Goal: Information Seeking & Learning: Learn about a topic

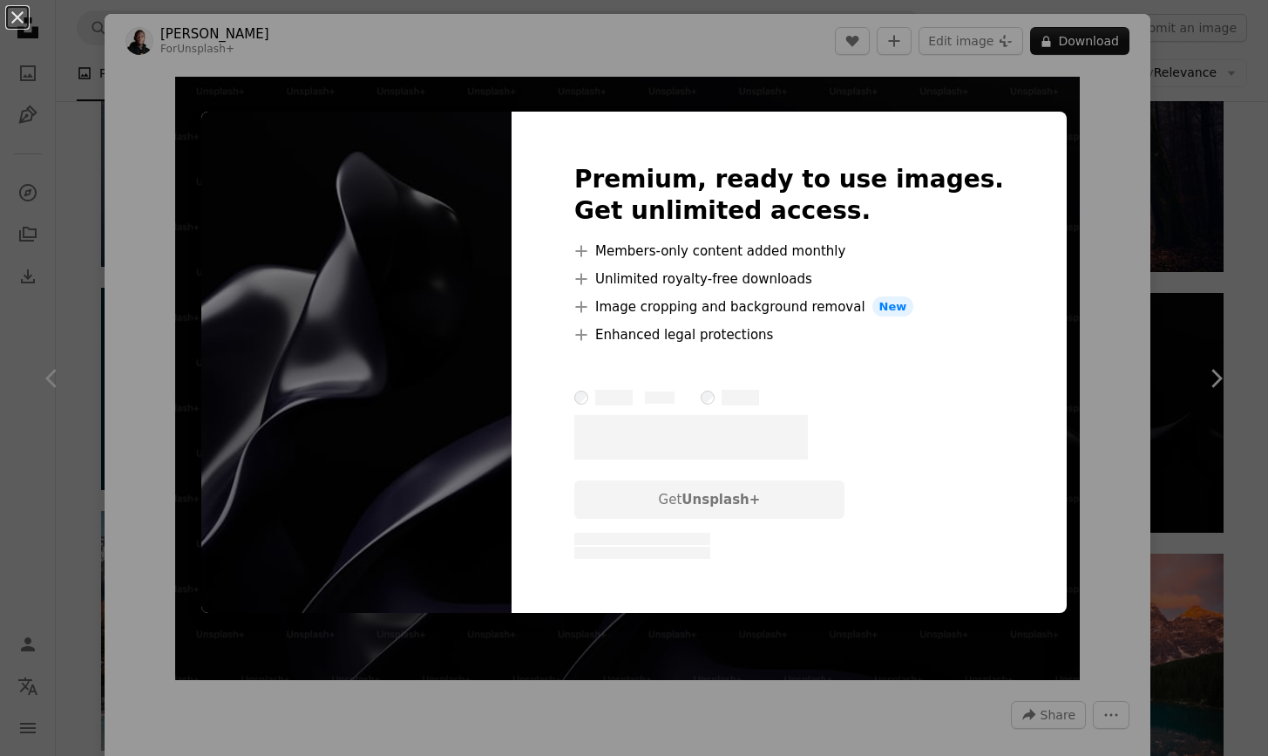
scroll to position [0, 471]
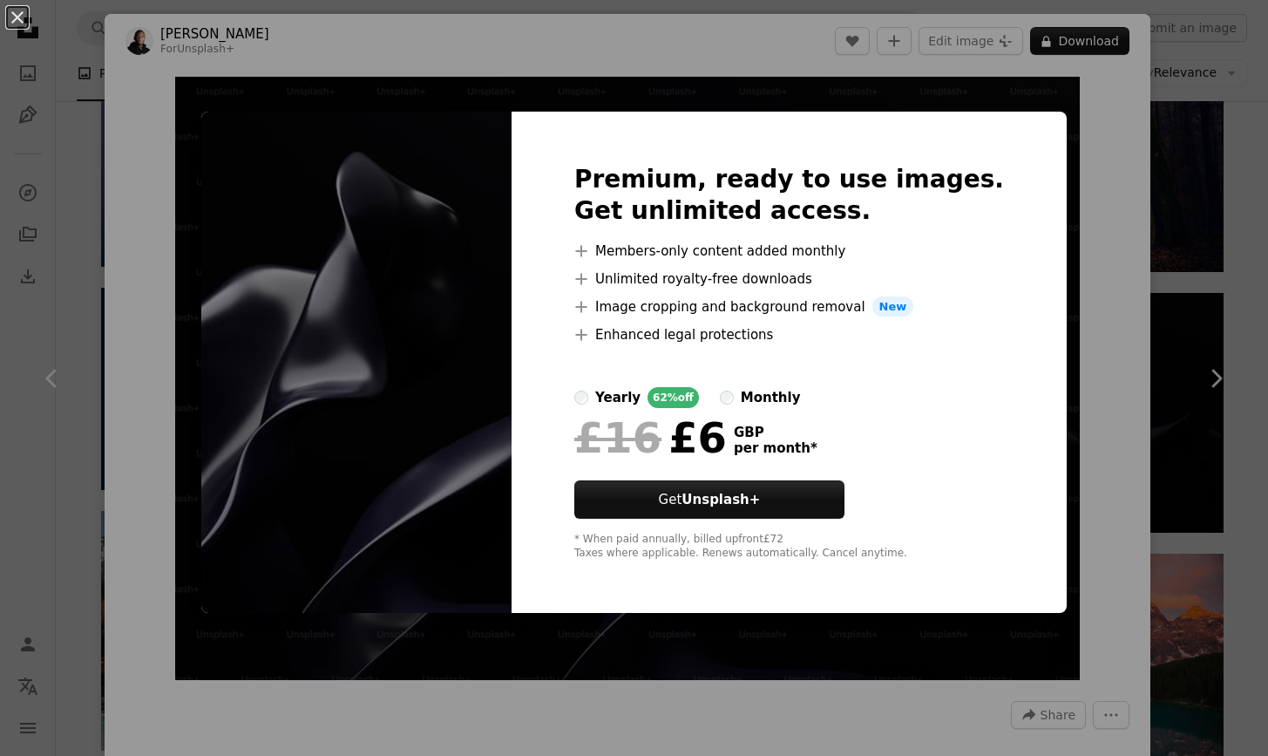
click at [1130, 119] on div "An X shape Premium, ready to use images. Get unlimited access. A plus sign Memb…" at bounding box center [634, 378] width 1268 height 756
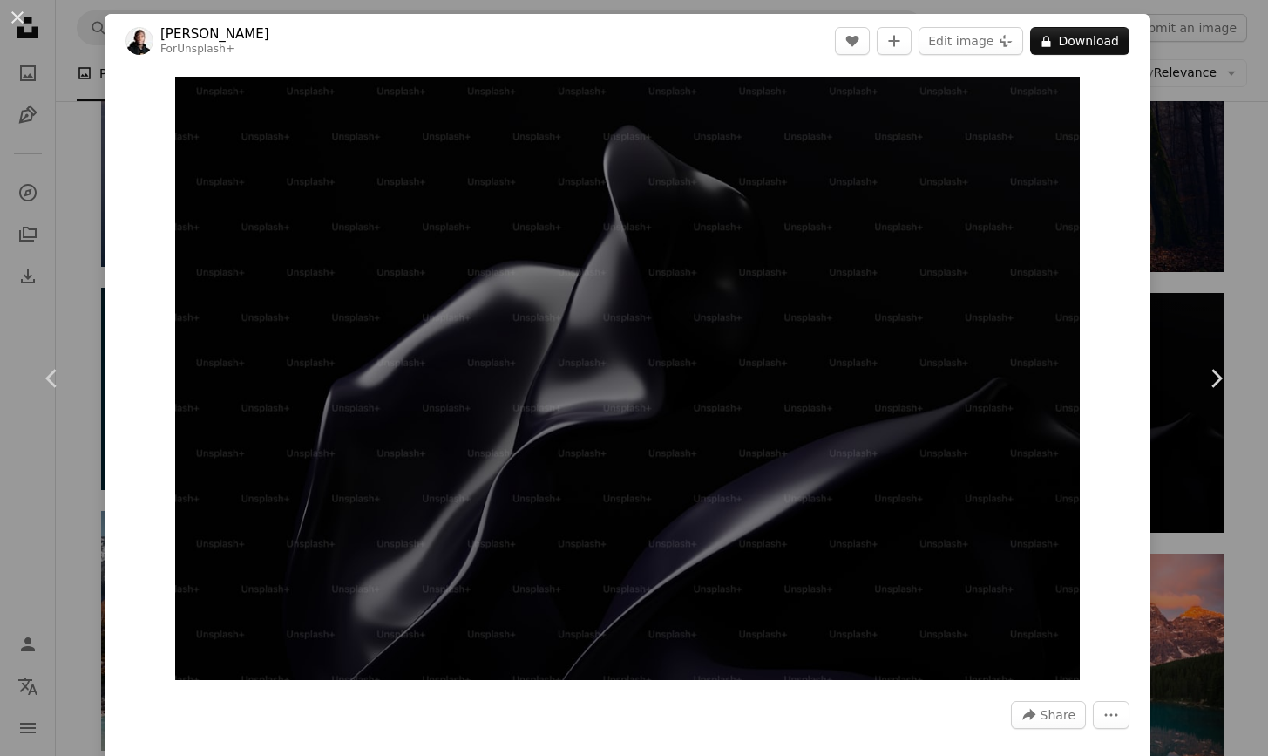
click at [1241, 114] on div "An X shape Chevron left Chevron right [PERSON_NAME] For Unsplash+ A heart A plu…" at bounding box center [634, 378] width 1268 height 756
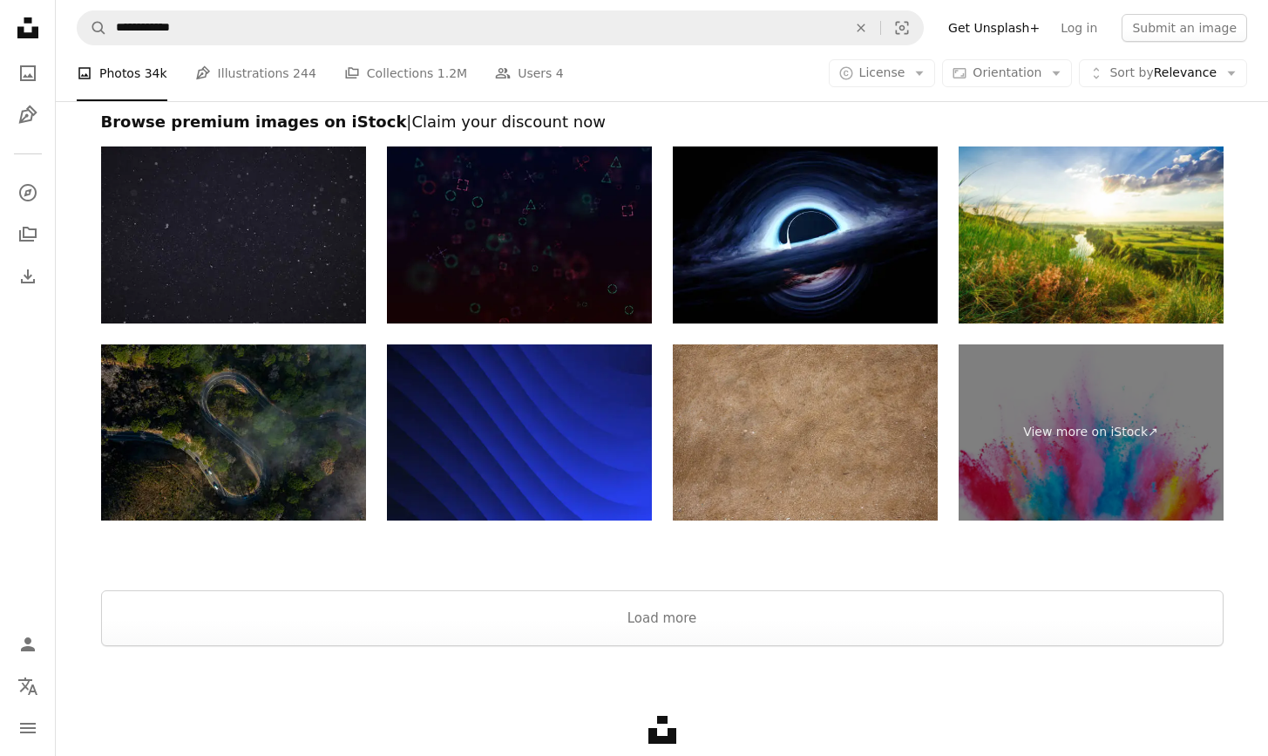
scroll to position [2474, 0]
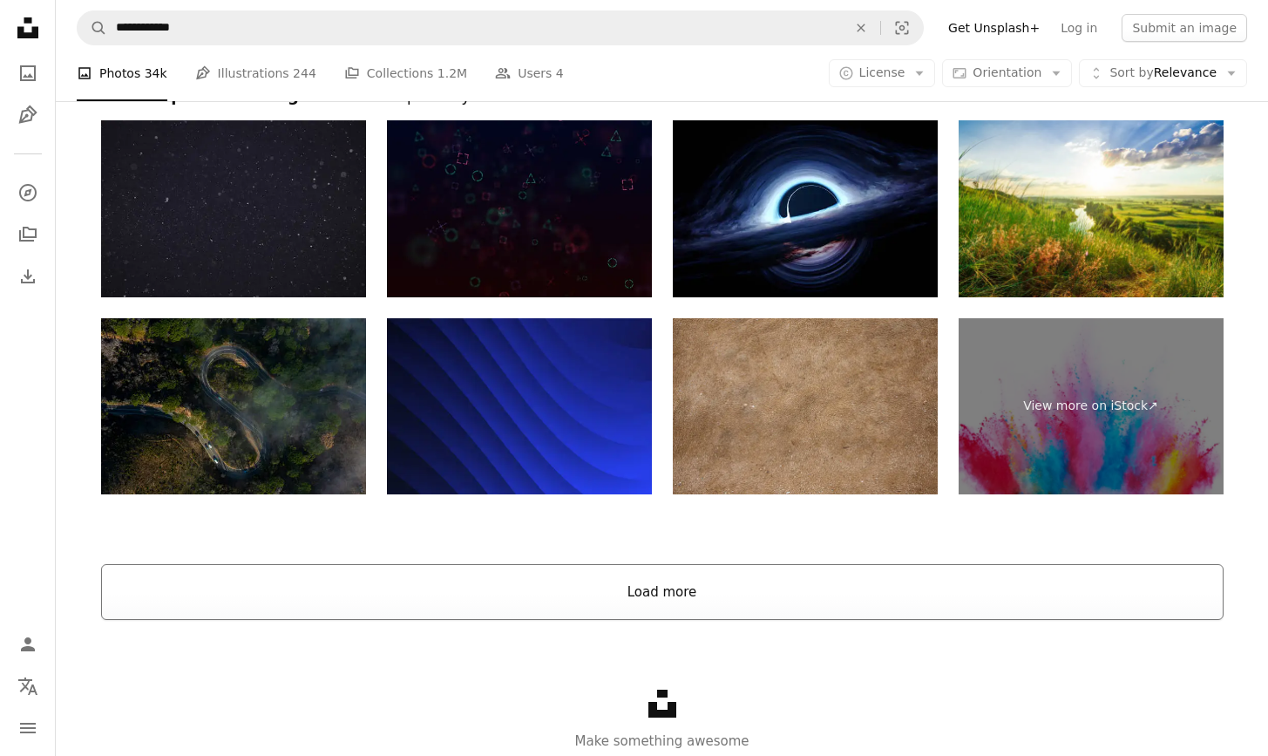
click at [933, 585] on button "Load more" at bounding box center [662, 592] width 1123 height 56
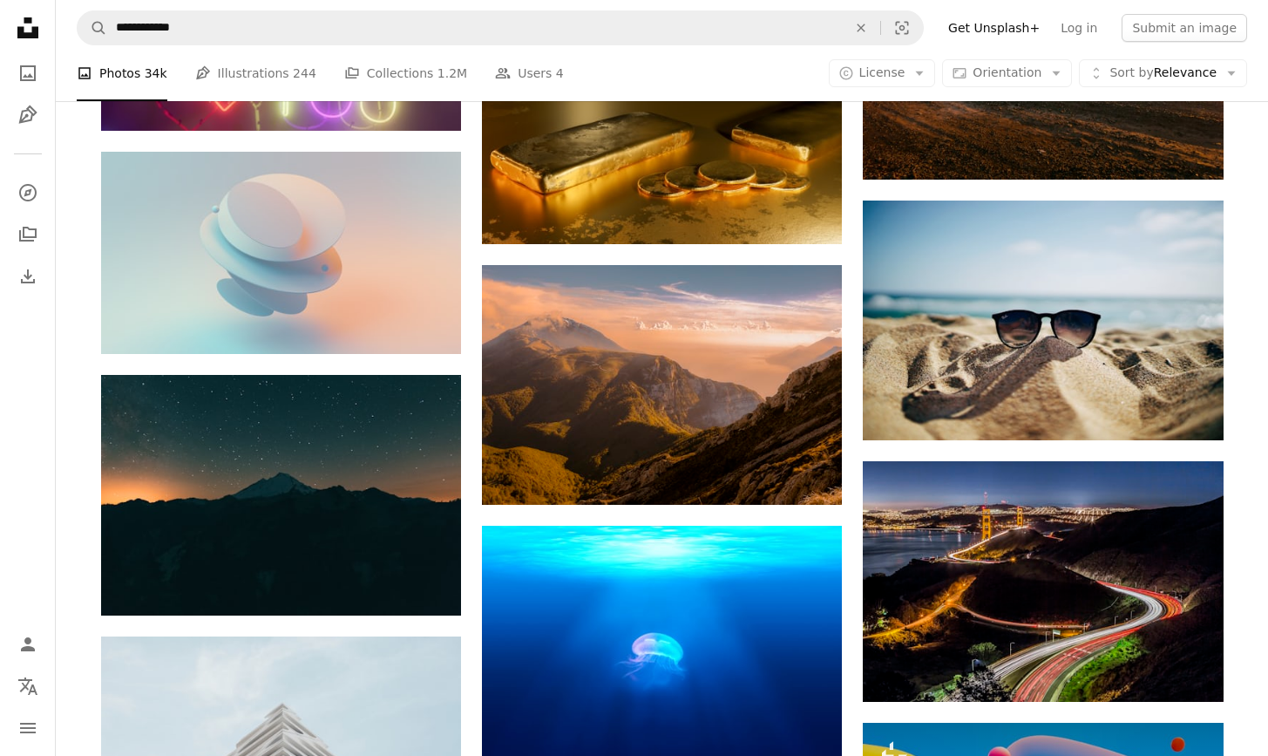
scroll to position [7084, 0]
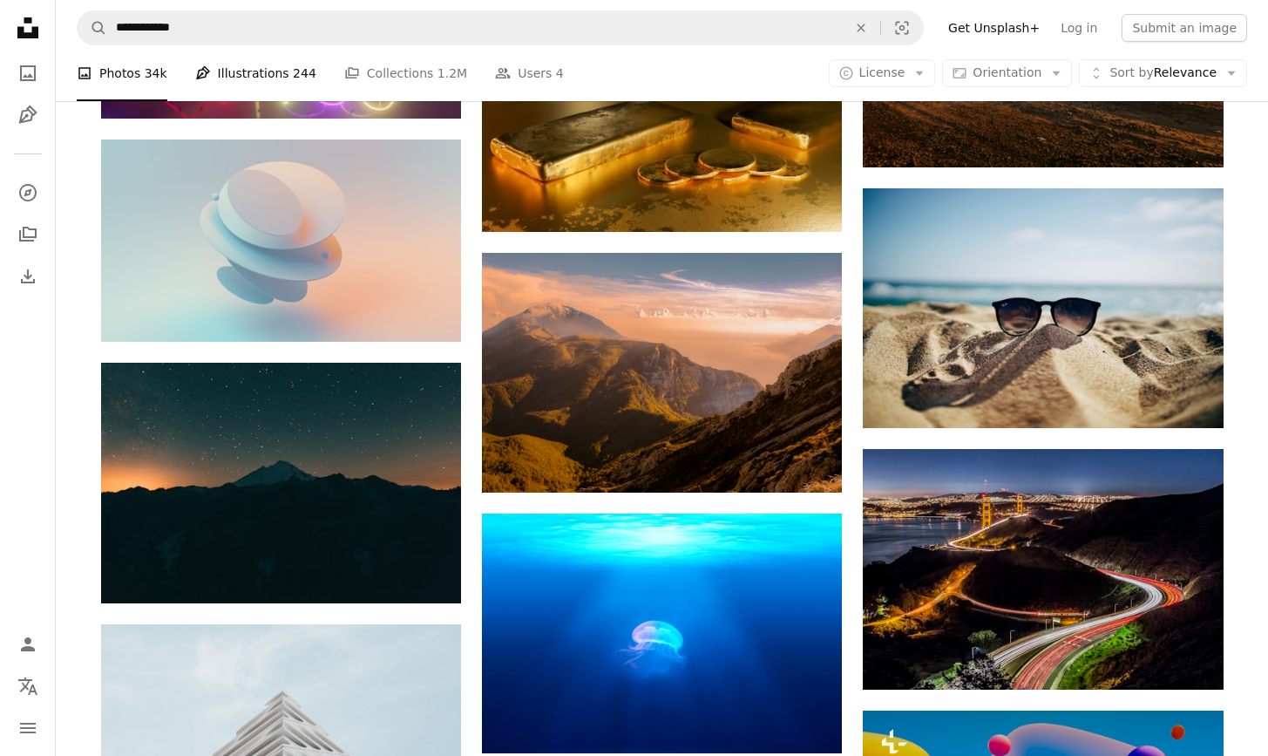
click at [263, 70] on link "Pen Tool Illustrations 244" at bounding box center [255, 73] width 121 height 56
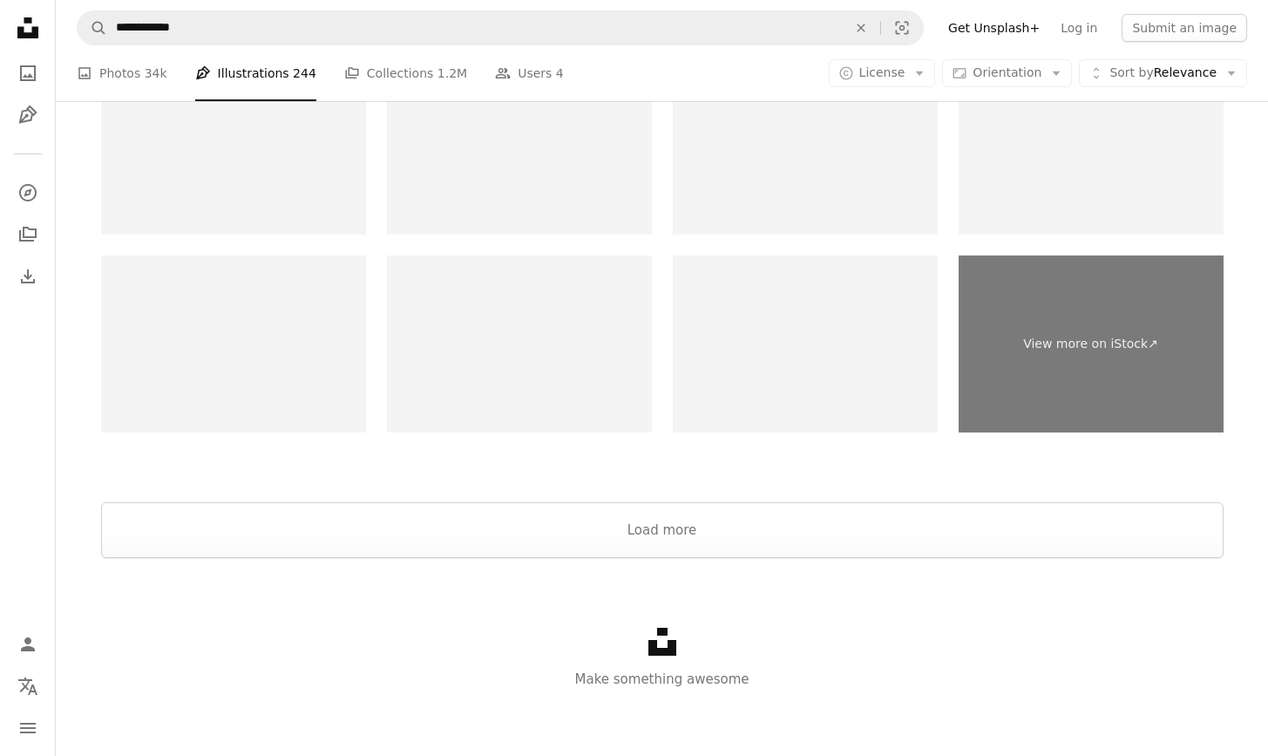
scroll to position [3167, 0]
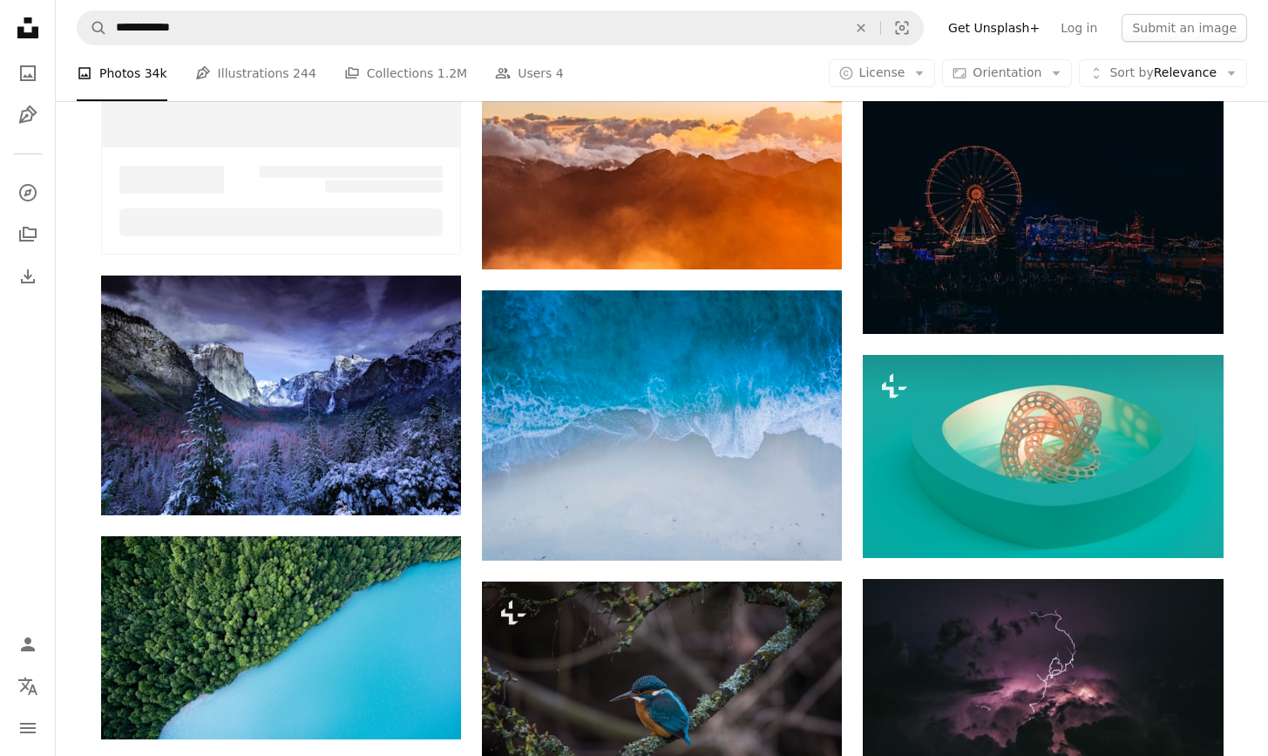
scroll to position [7084, 0]
